Goal: Information Seeking & Learning: Learn about a topic

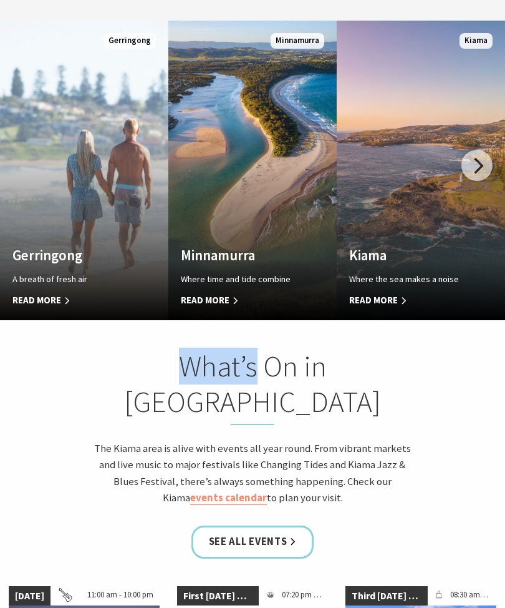
scroll to position [796, 0]
click at [305, 525] on link "See all Events" at bounding box center [253, 541] width 123 height 33
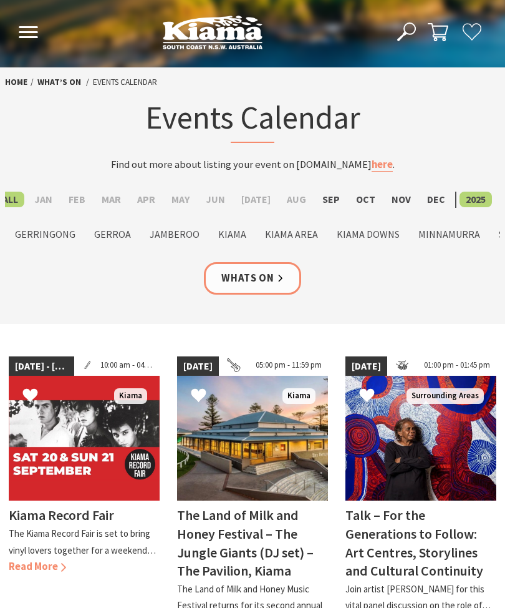
click at [388, 205] on label "Nov" at bounding box center [402, 200] width 32 height 16
click at [0, 0] on input "Nov" at bounding box center [0, 0] width 0 height 0
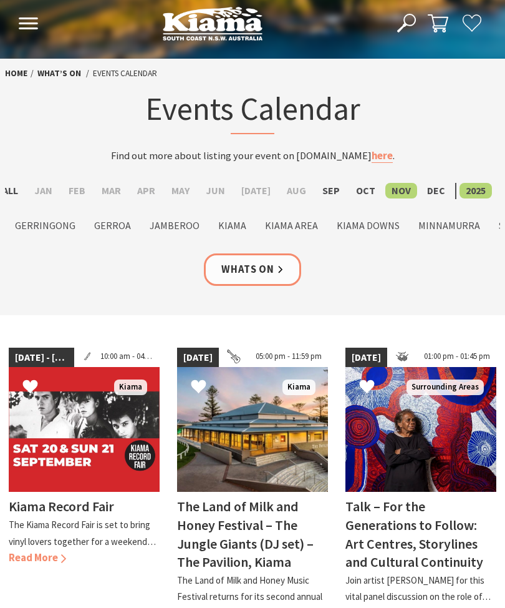
scroll to position [9, 0]
click at [196, 230] on label "Jamberoo" at bounding box center [174, 226] width 62 height 16
click at [0, 0] on input "Jamberoo" at bounding box center [0, 0] width 0 height 0
click at [84, 243] on div "See All Jan Feb Mar Apr May Jun Jul Aug Sep Oct Nov Dec 2025 2026 See All Bombo…" at bounding box center [252, 218] width 505 height 70
click at [82, 228] on label "Gerringong" at bounding box center [45, 226] width 73 height 16
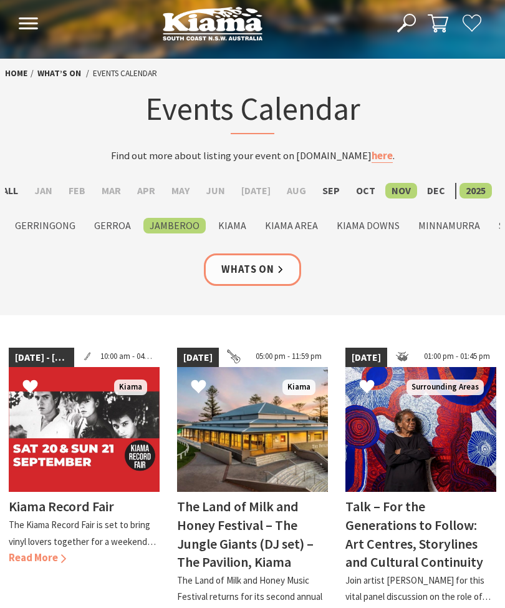
click at [0, 0] on input "Gerringong" at bounding box center [0, 0] width 0 height 0
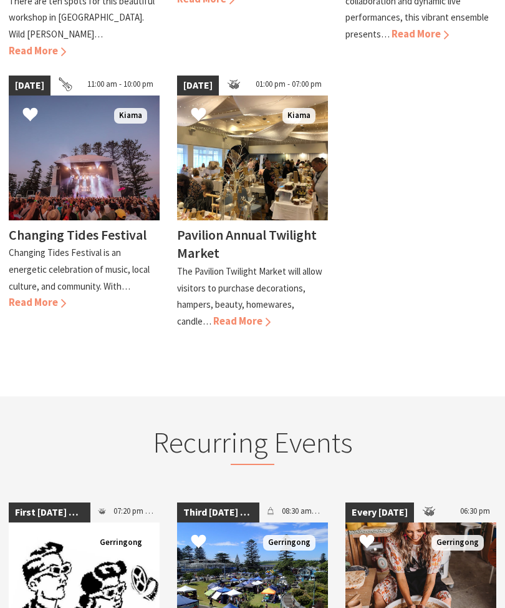
scroll to position [586, 0]
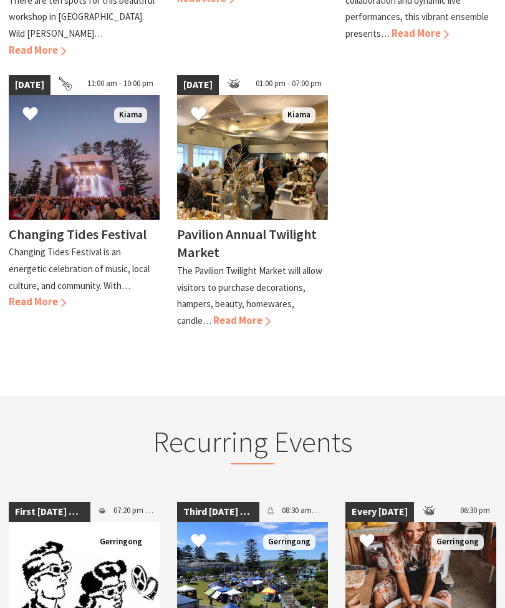
click at [493, 279] on div "15 Nov 25 10:00 am - 12:00 pm Kiama Botanical Christmas Wreaths with Sharon Bar…" at bounding box center [252, 54] width 505 height 576
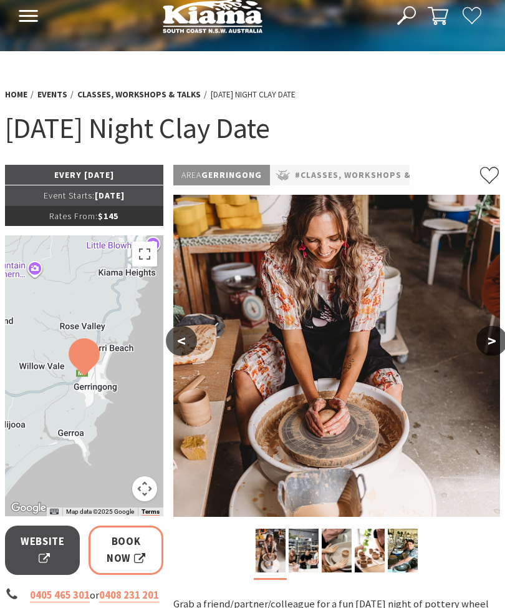
scroll to position [16, 0]
click at [193, 343] on button "<" at bounding box center [181, 341] width 31 height 30
click at [193, 346] on button "<" at bounding box center [181, 341] width 31 height 30
click at [188, 342] on button "<" at bounding box center [181, 341] width 31 height 30
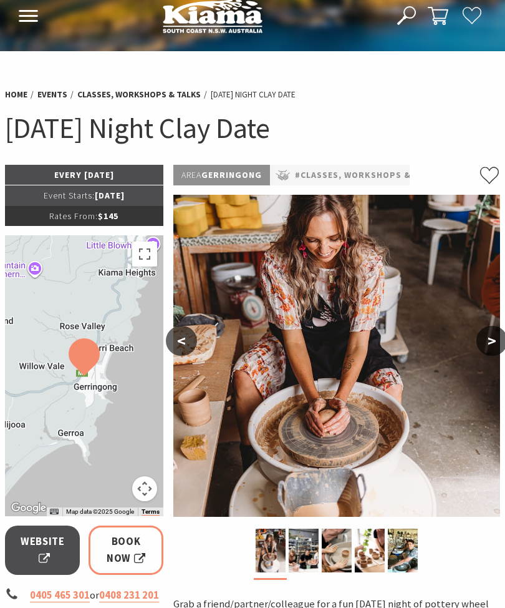
click at [189, 341] on button "<" at bounding box center [181, 341] width 31 height 30
click at [191, 341] on button "<" at bounding box center [181, 341] width 31 height 30
click at [190, 338] on button "<" at bounding box center [181, 341] width 31 height 30
click at [196, 341] on button "<" at bounding box center [181, 341] width 31 height 30
click at [199, 334] on img at bounding box center [336, 356] width 327 height 322
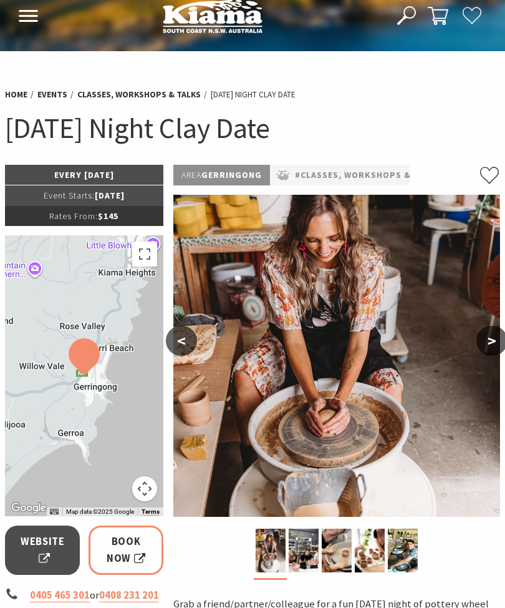
click at [205, 342] on img at bounding box center [336, 356] width 327 height 322
click at [207, 341] on img at bounding box center [336, 356] width 327 height 322
click at [497, 332] on button ">" at bounding box center [492, 341] width 31 height 30
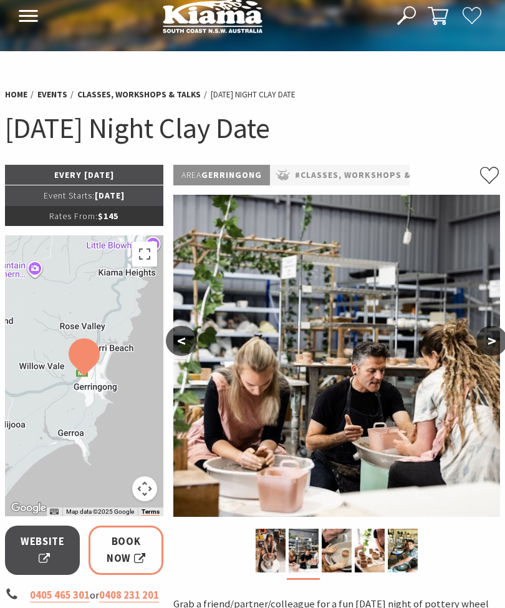
scroll to position [16, 0]
click at [501, 352] on button ">" at bounding box center [492, 341] width 31 height 30
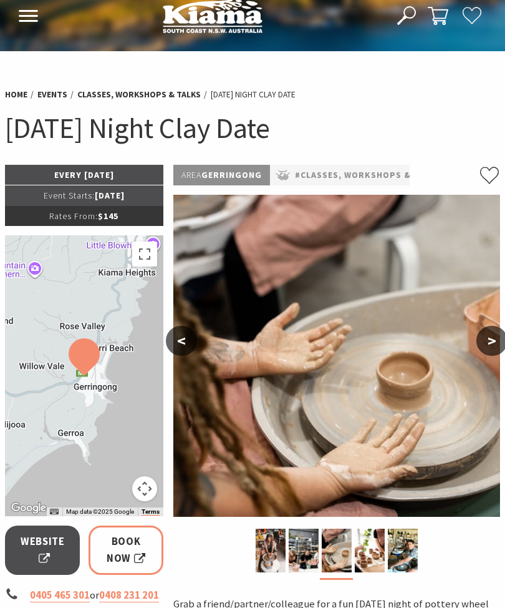
click at [498, 344] on button ">" at bounding box center [492, 341] width 31 height 30
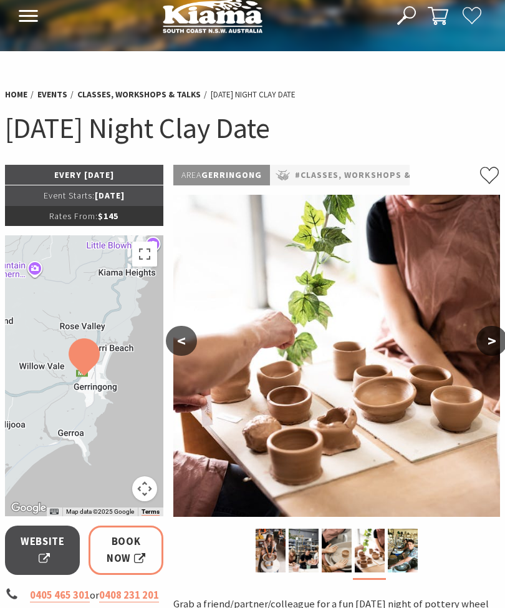
click at [502, 349] on button ">" at bounding box center [492, 341] width 31 height 30
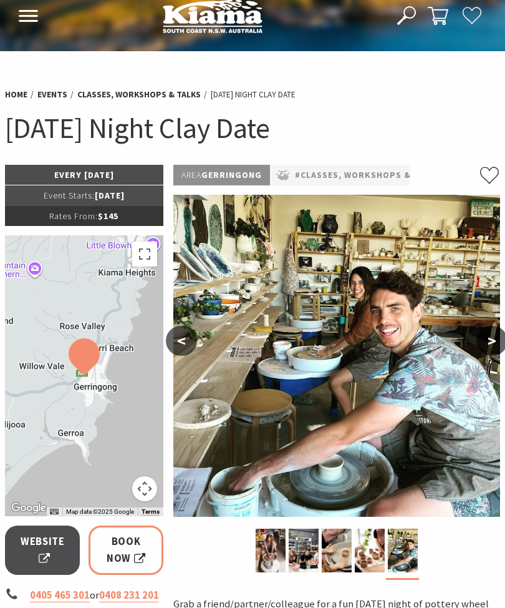
click at [503, 345] on button ">" at bounding box center [492, 341] width 31 height 30
click at [502, 338] on button ">" at bounding box center [492, 341] width 31 height 30
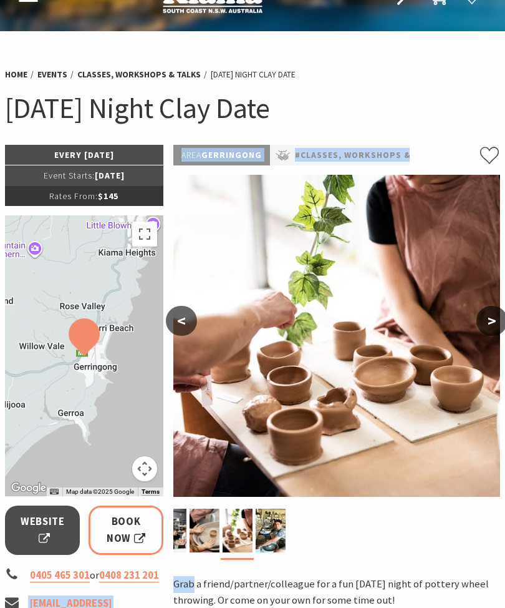
scroll to position [0, 0]
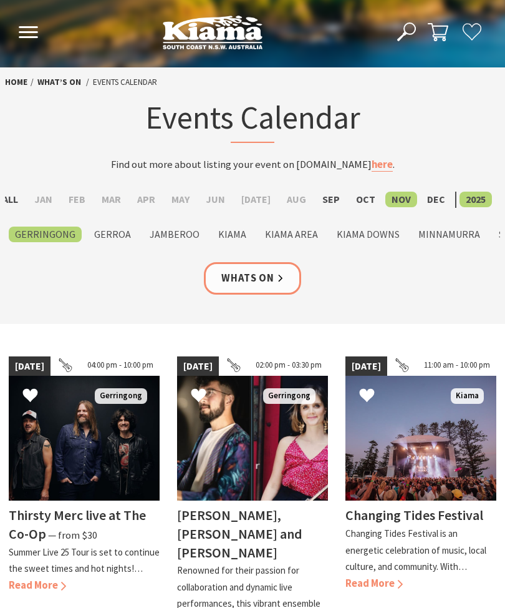
click at [381, 170] on link "here" at bounding box center [382, 165] width 21 height 14
click at [464, 407] on img at bounding box center [421, 438] width 151 height 125
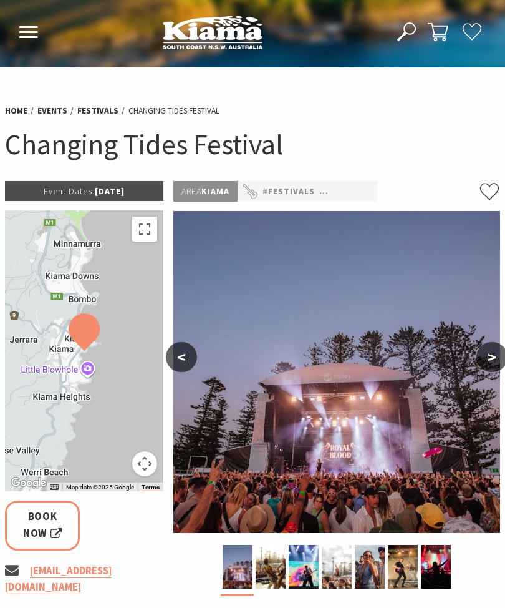
click at [36, 35] on icon at bounding box center [28, 32] width 21 height 12
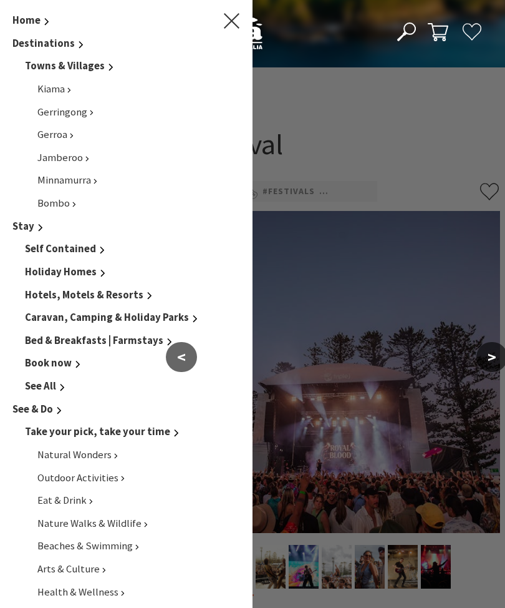
click at [38, 37] on span "Destinations" at bounding box center [43, 43] width 62 height 13
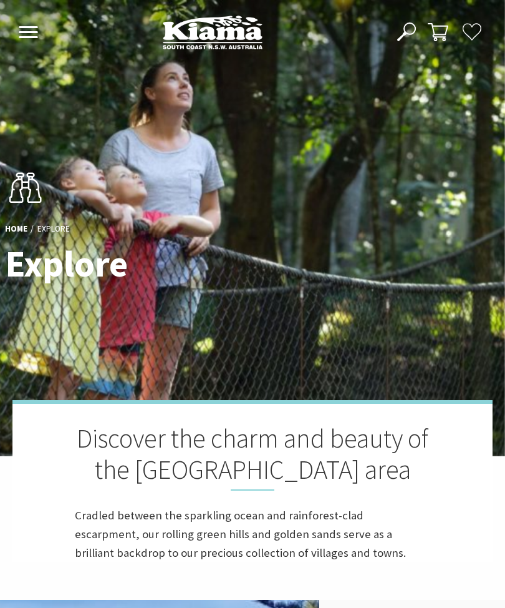
click at [40, 29] on button "Open Nav" at bounding box center [28, 33] width 27 height 21
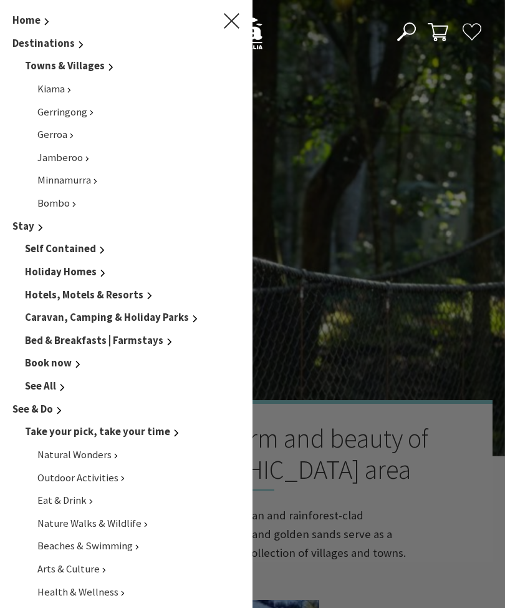
click at [87, 93] on li "Kiama" at bounding box center [138, 89] width 203 height 17
click at [89, 90] on li "Kiama" at bounding box center [138, 89] width 203 height 17
click at [70, 90] on link "Kiama" at bounding box center [54, 88] width 34 height 13
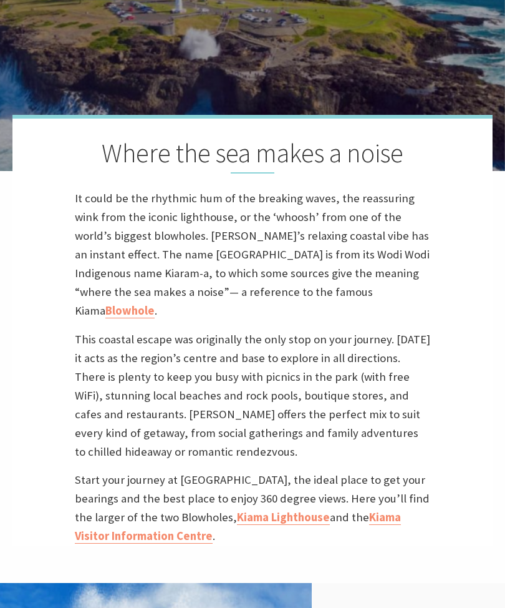
scroll to position [280, 0]
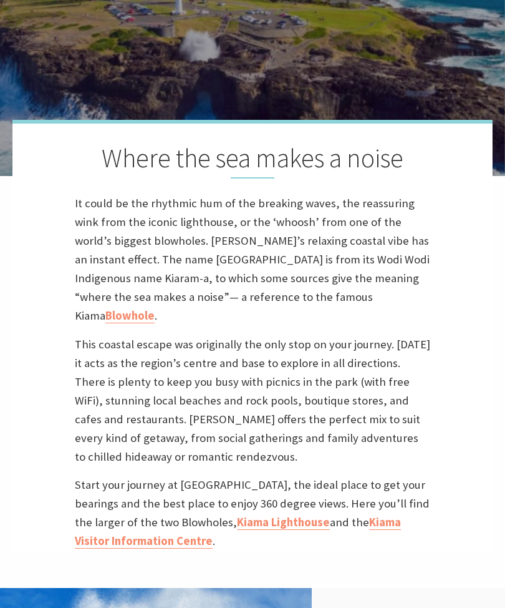
click at [282, 536] on p "Start your journey at Blowhole Point, the ideal place to get your bearings and …" at bounding box center [253, 512] width 356 height 75
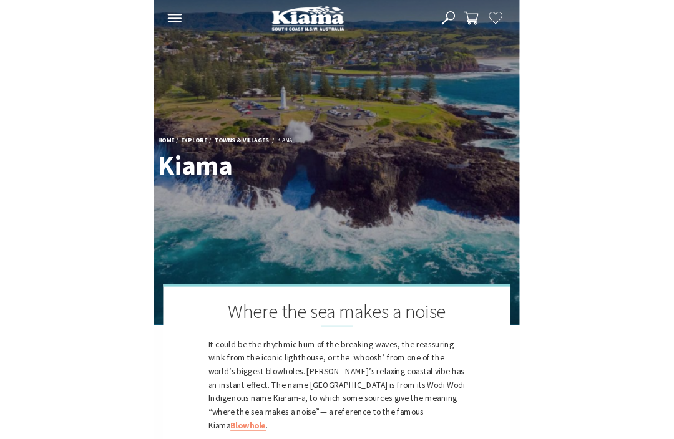
scroll to position [0, 0]
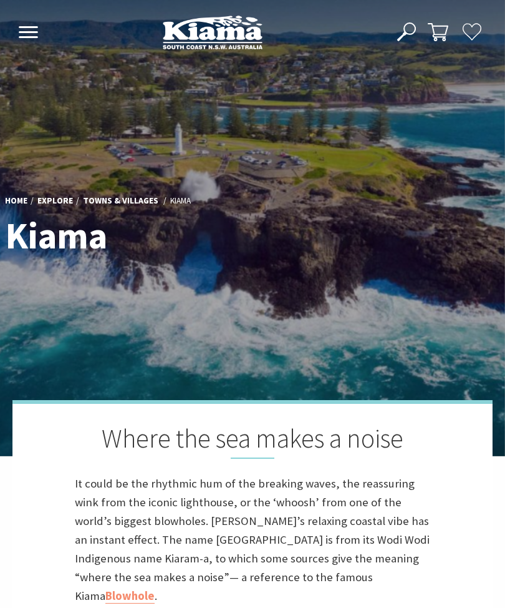
click at [1, 122] on div "Home Explore Towns & Villages Kiama Kiama Where the sea makes a noise It could …" at bounding box center [252, 443] width 505 height 886
click at [41, 29] on button "Open Nav" at bounding box center [28, 33] width 27 height 21
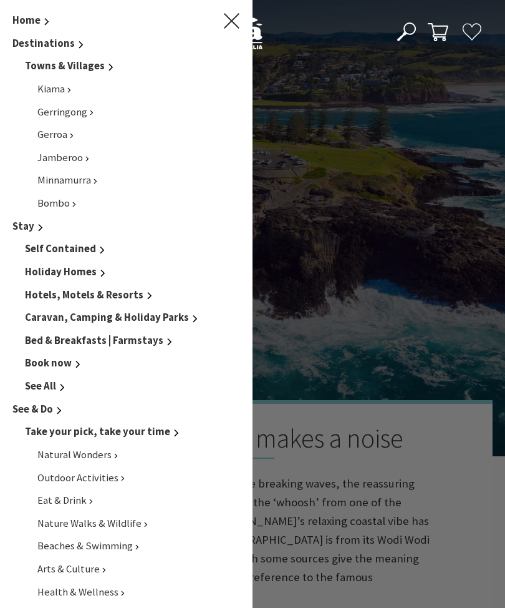
scroll to position [0, 0]
click at [237, 30] on button "Close Nav" at bounding box center [231, 21] width 17 height 19
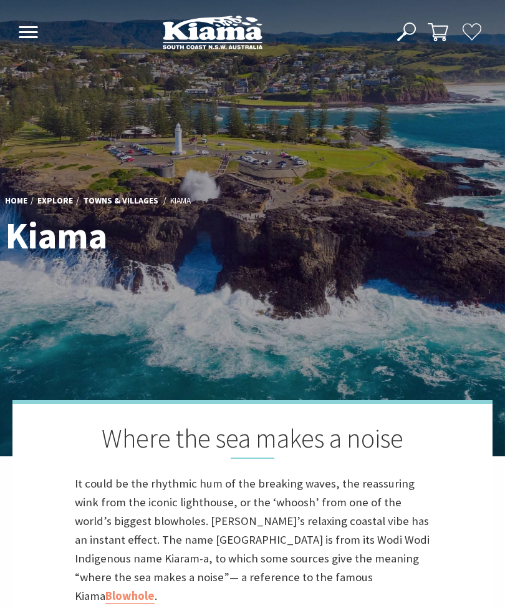
click at [153, 207] on link "Towns & Villages" at bounding box center [120, 201] width 75 height 12
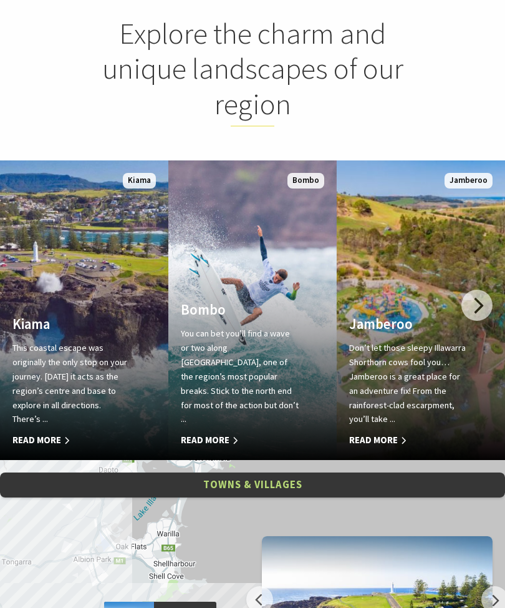
scroll to position [441, 0]
